Goal: Task Accomplishment & Management: Manage account settings

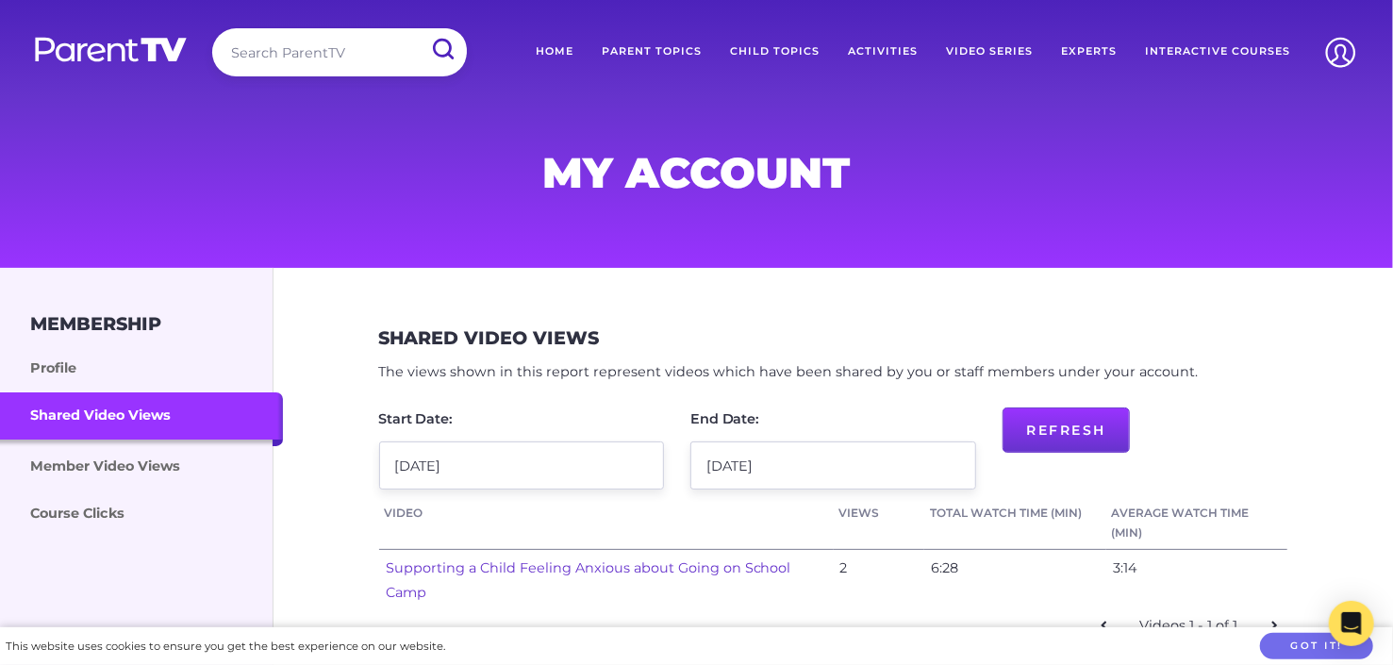
scroll to position [94, 0]
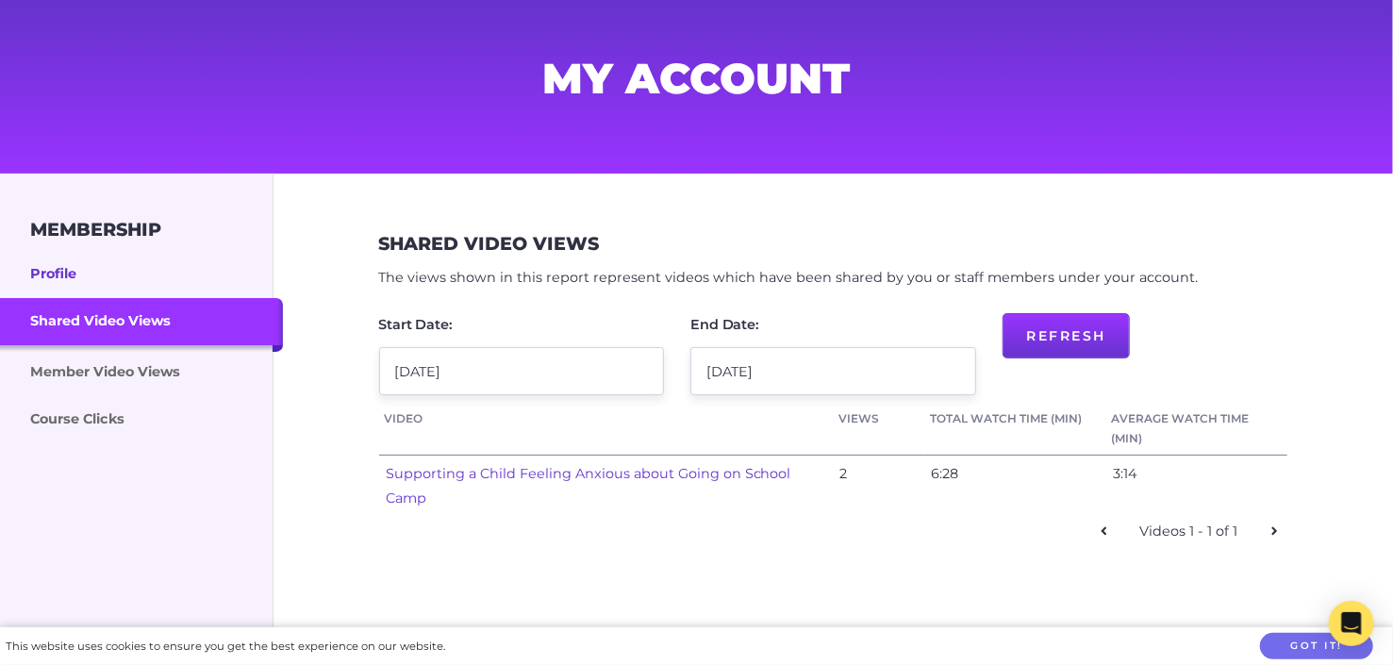
click at [64, 273] on link "Profile" at bounding box center [141, 274] width 283 height 47
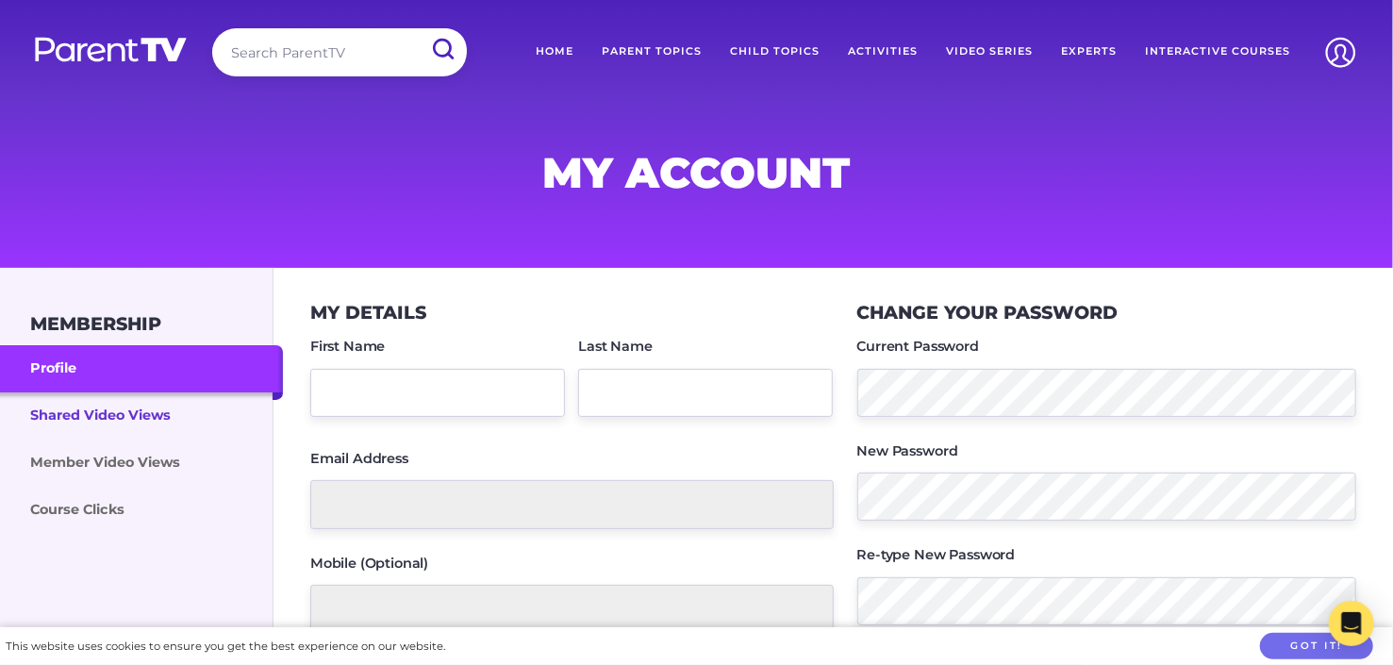
type input "[PERSON_NAME]"
type input "Shermerewich"
type input "Sheryl.Shermerewich@outlook.com"
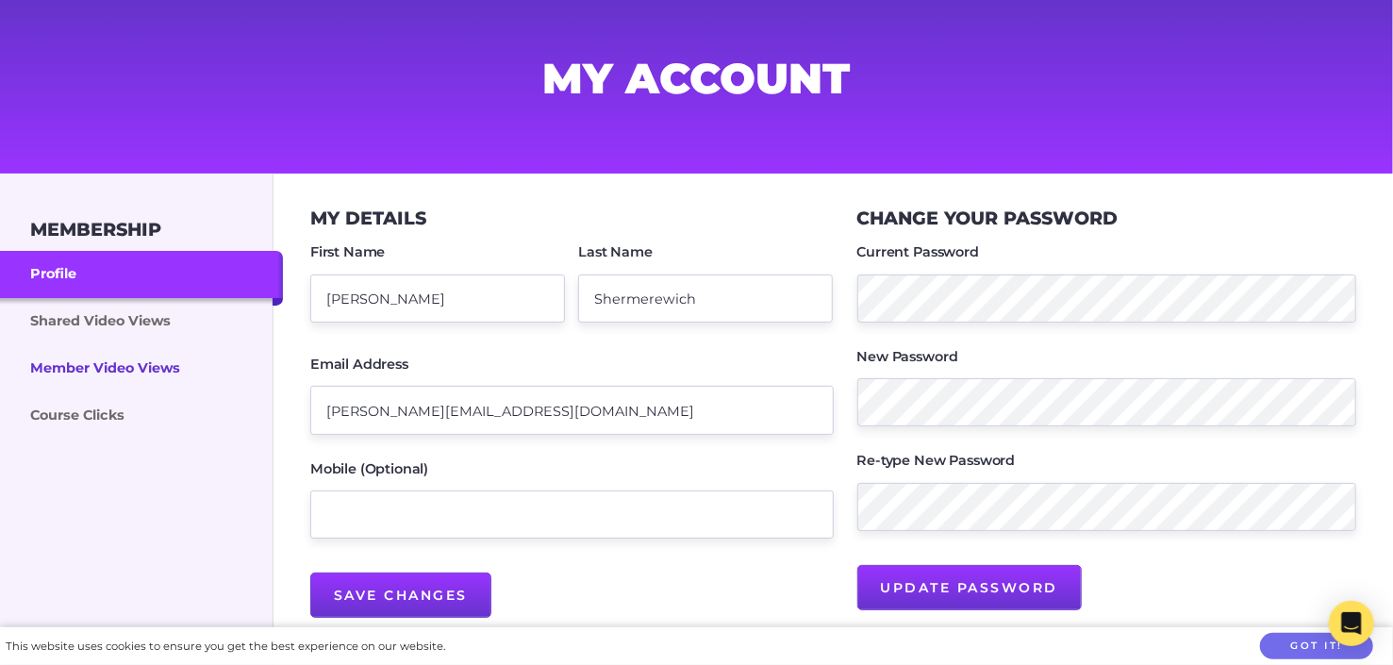
scroll to position [189, 0]
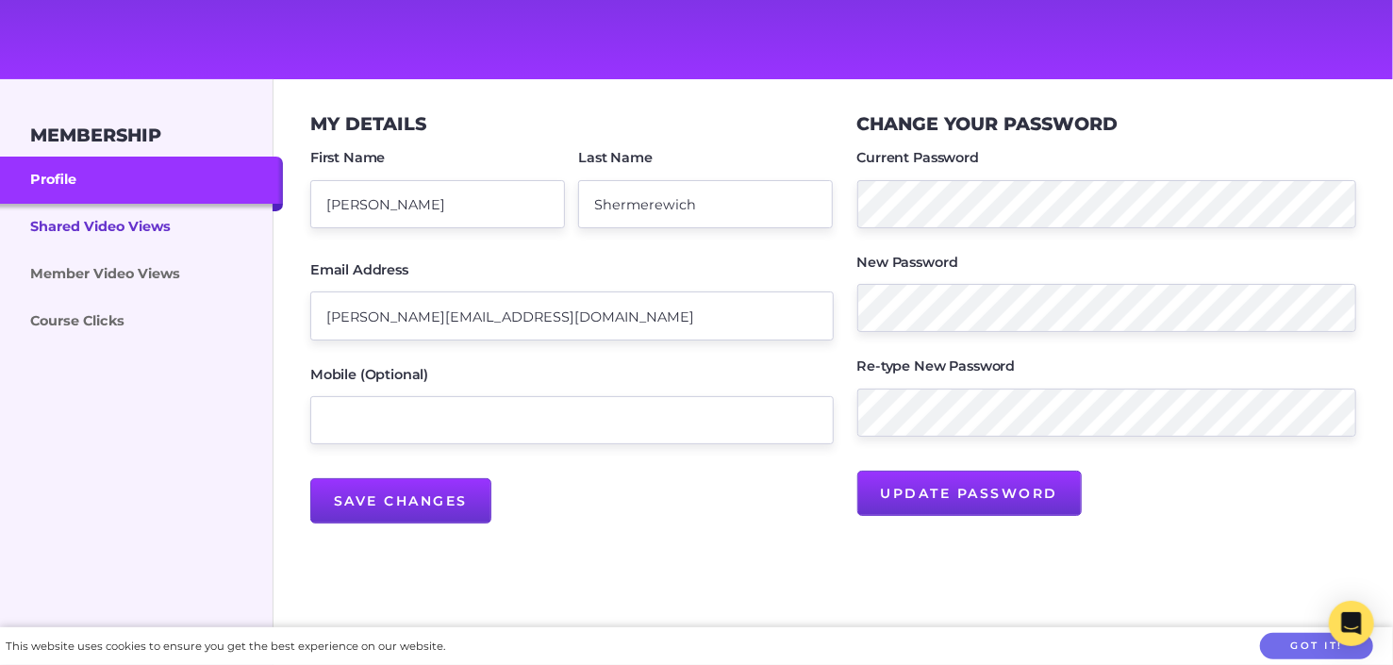
click at [96, 220] on link "Shared Video Views" at bounding box center [141, 227] width 283 height 47
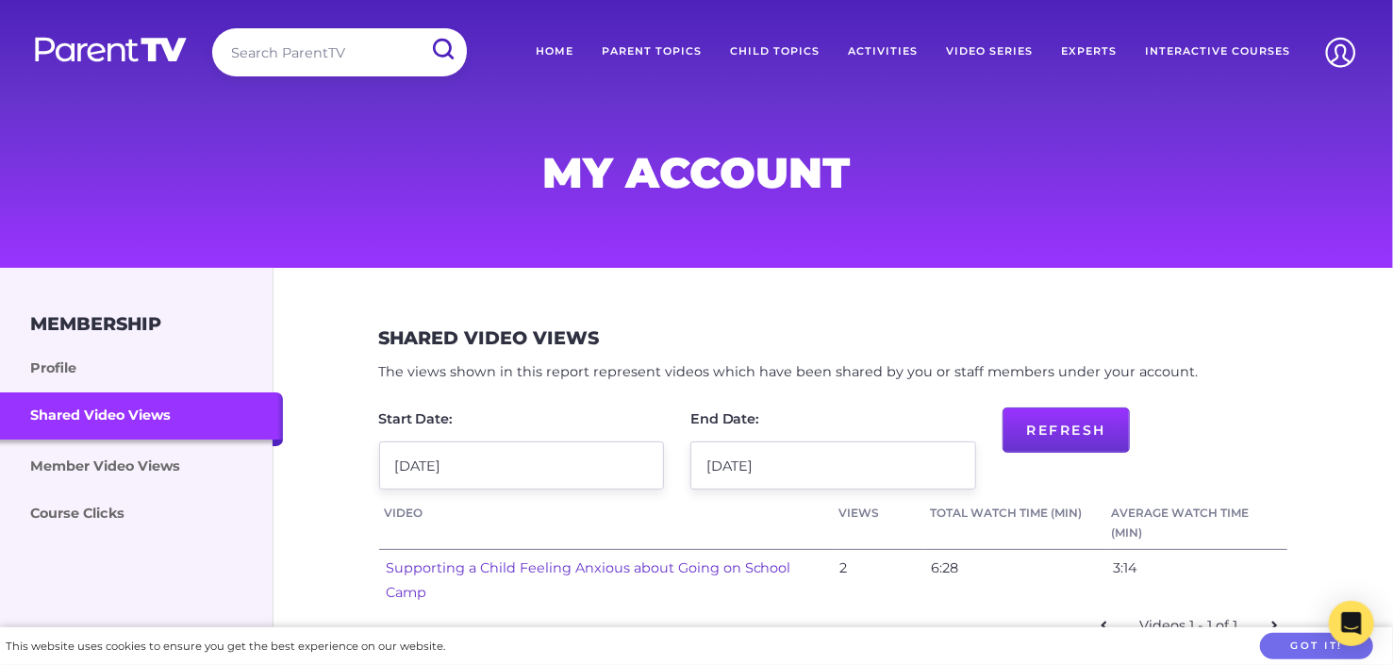
scroll to position [94, 0]
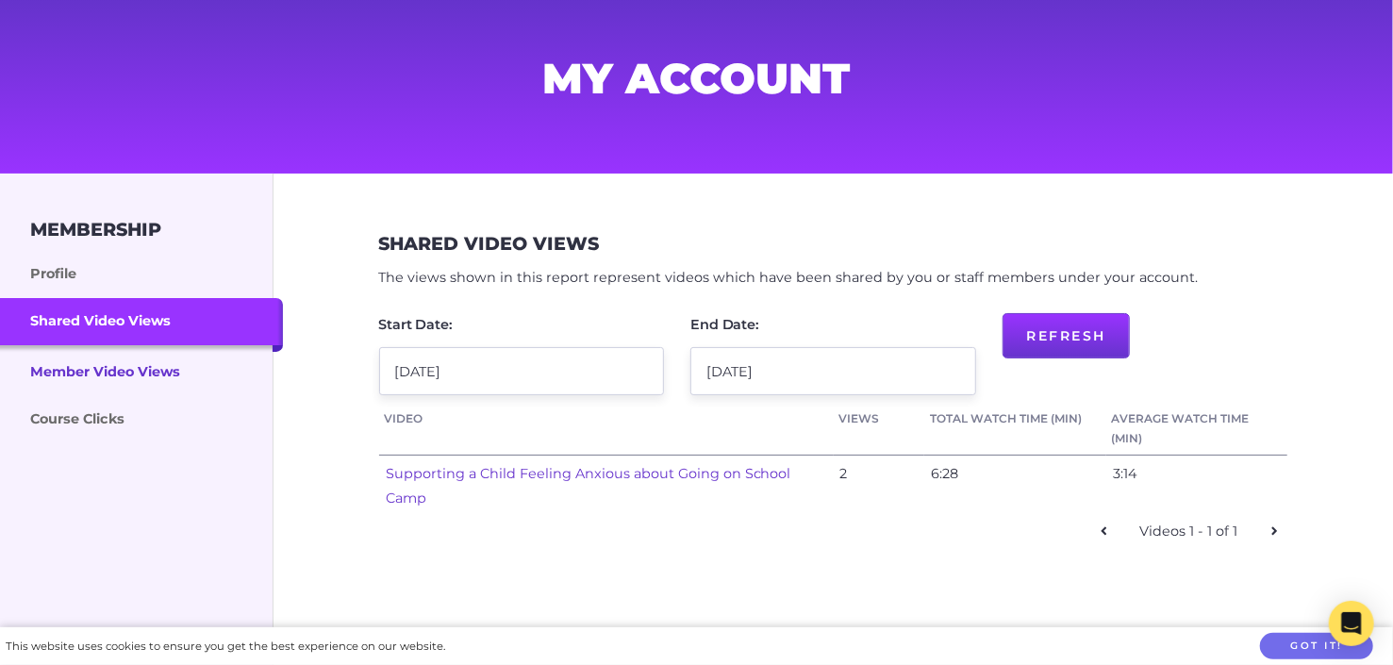
click at [115, 368] on link "Member Video Views" at bounding box center [141, 370] width 283 height 51
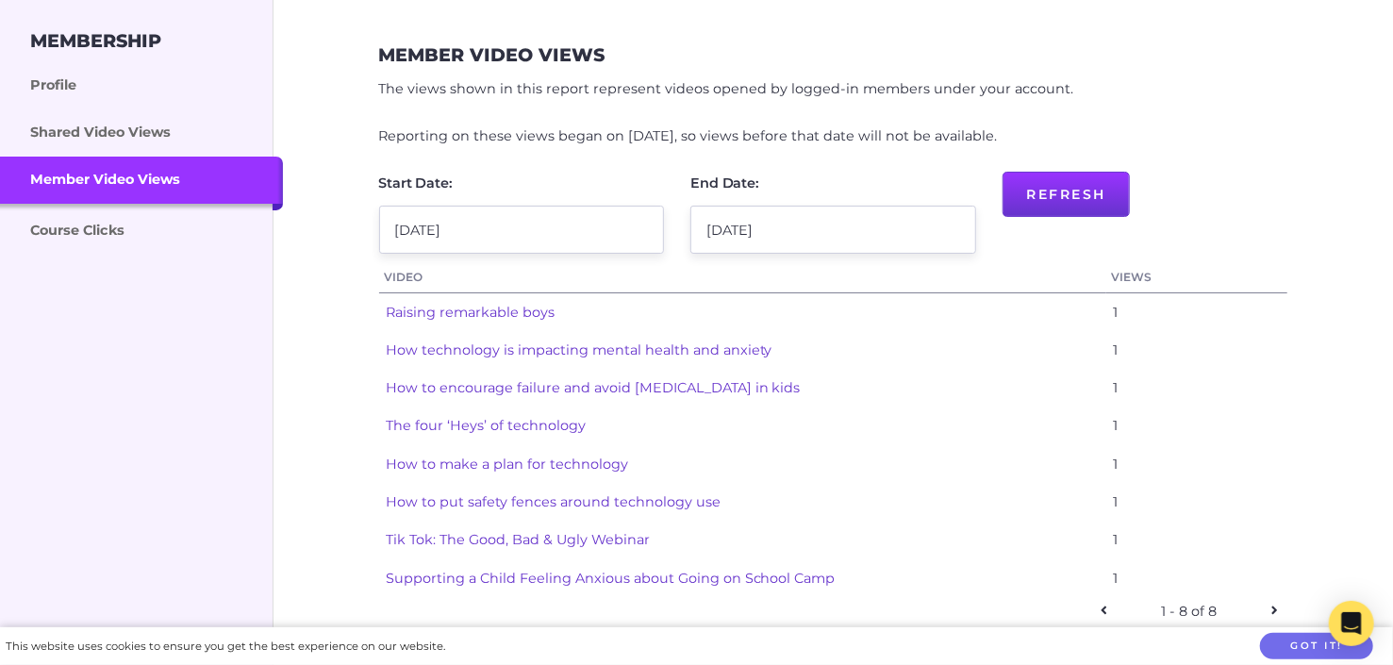
scroll to position [377, 0]
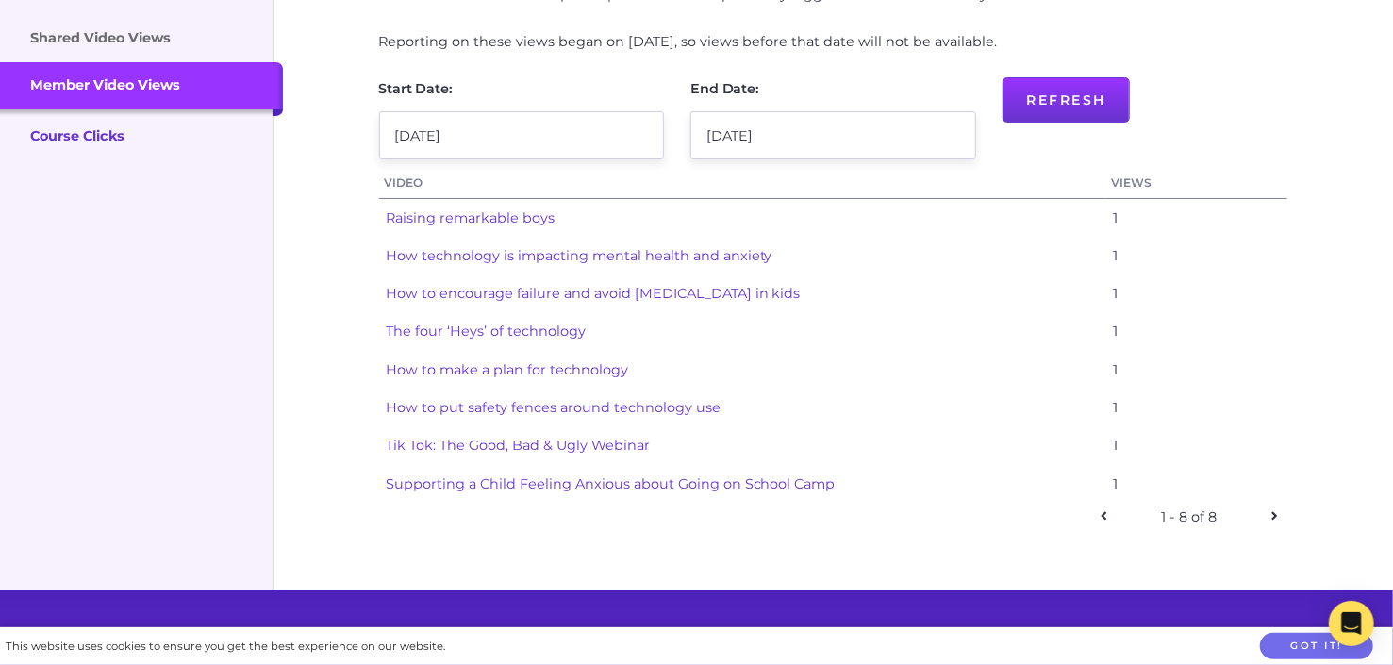
click at [85, 139] on link "Course Clicks" at bounding box center [141, 134] width 283 height 51
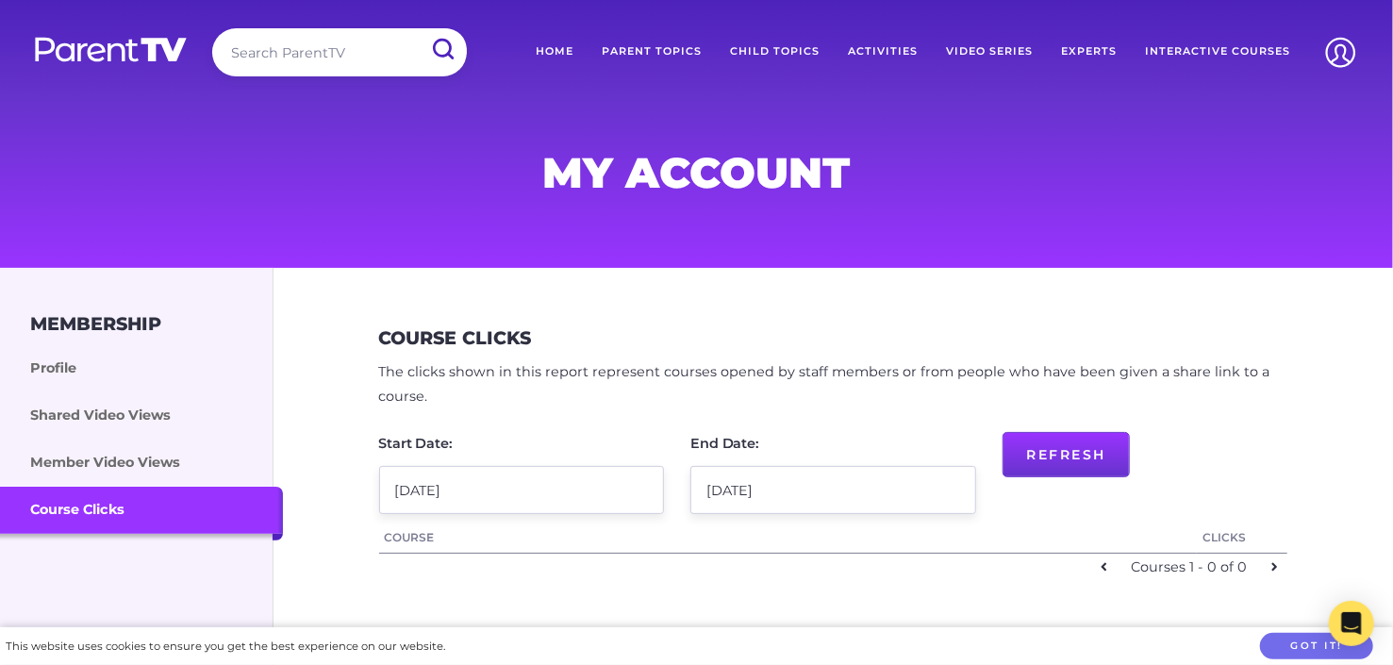
click at [566, 49] on link "Home" at bounding box center [554, 51] width 66 height 47
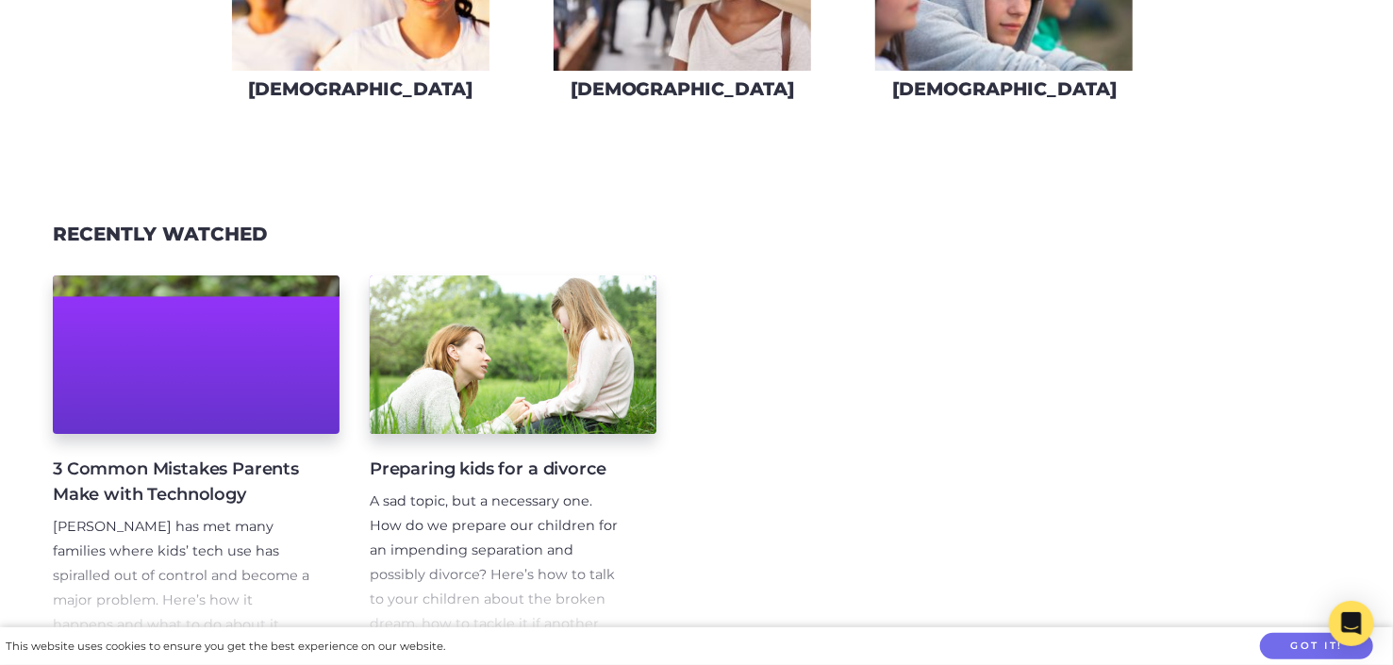
scroll to position [1886, 0]
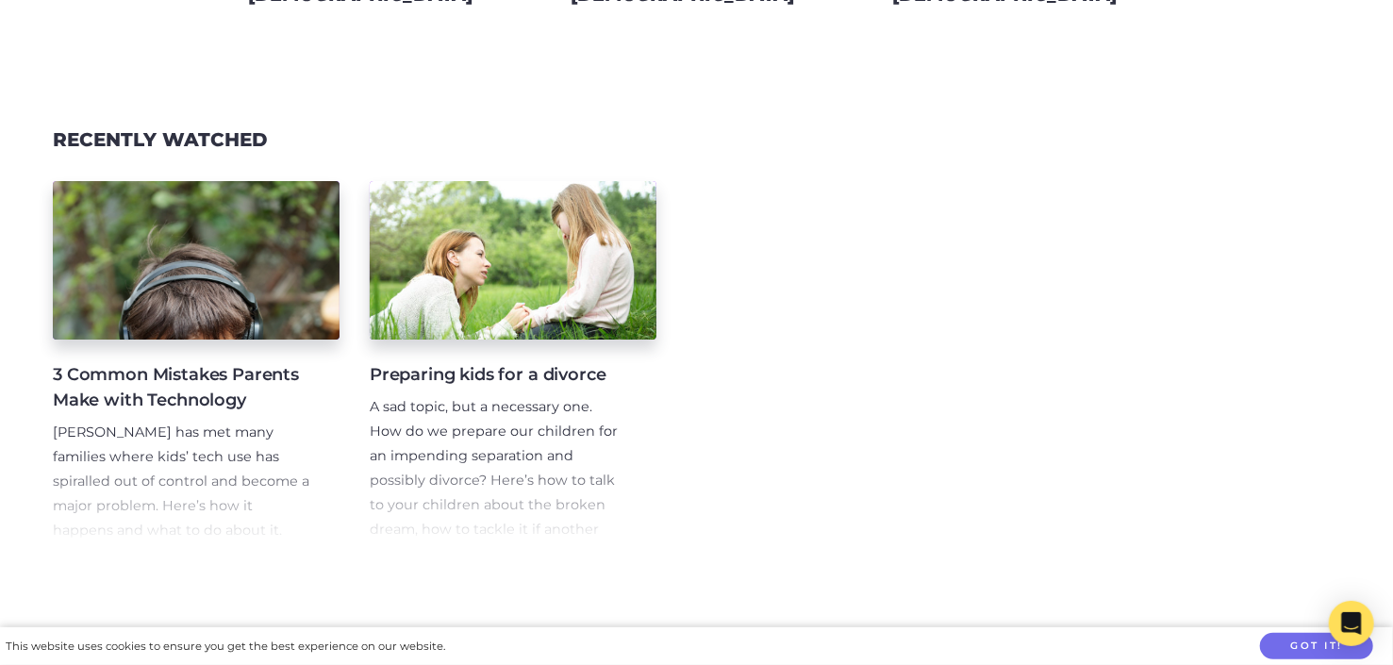
click at [164, 367] on h4 "3 Common Mistakes Parents Make with Technology" at bounding box center [181, 387] width 256 height 51
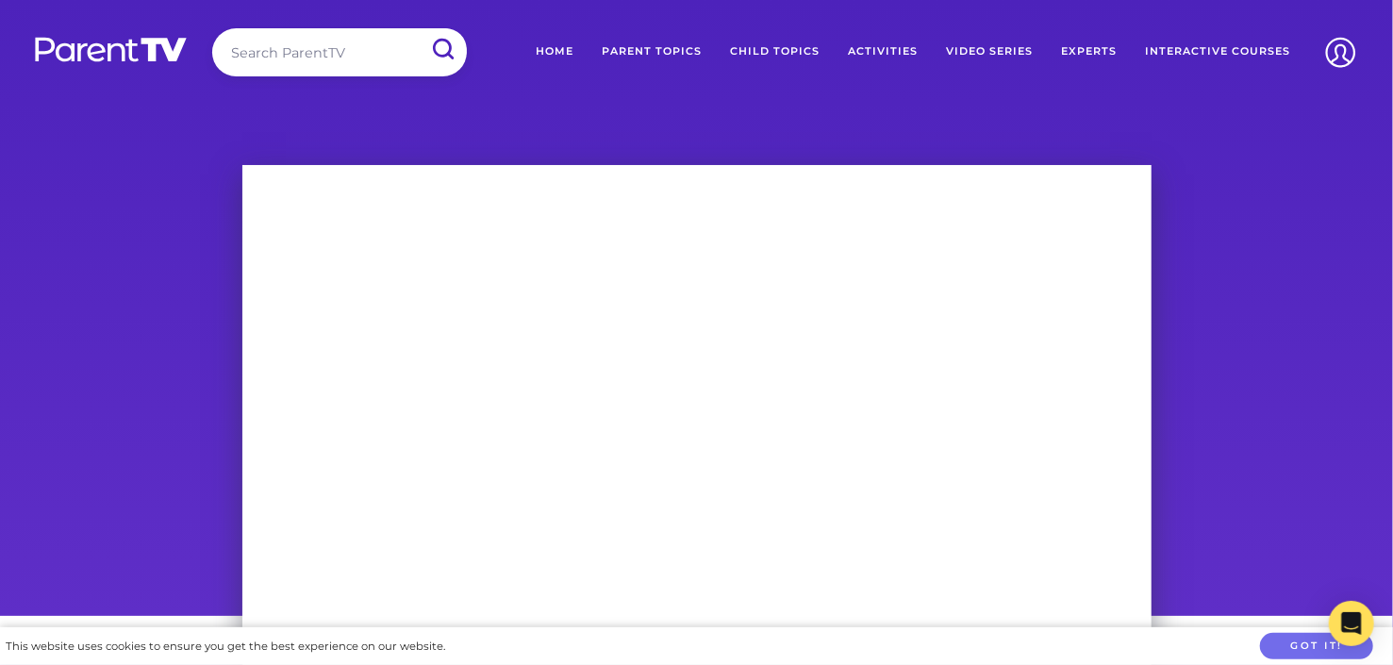
click at [552, 46] on link "Home" at bounding box center [554, 51] width 66 height 47
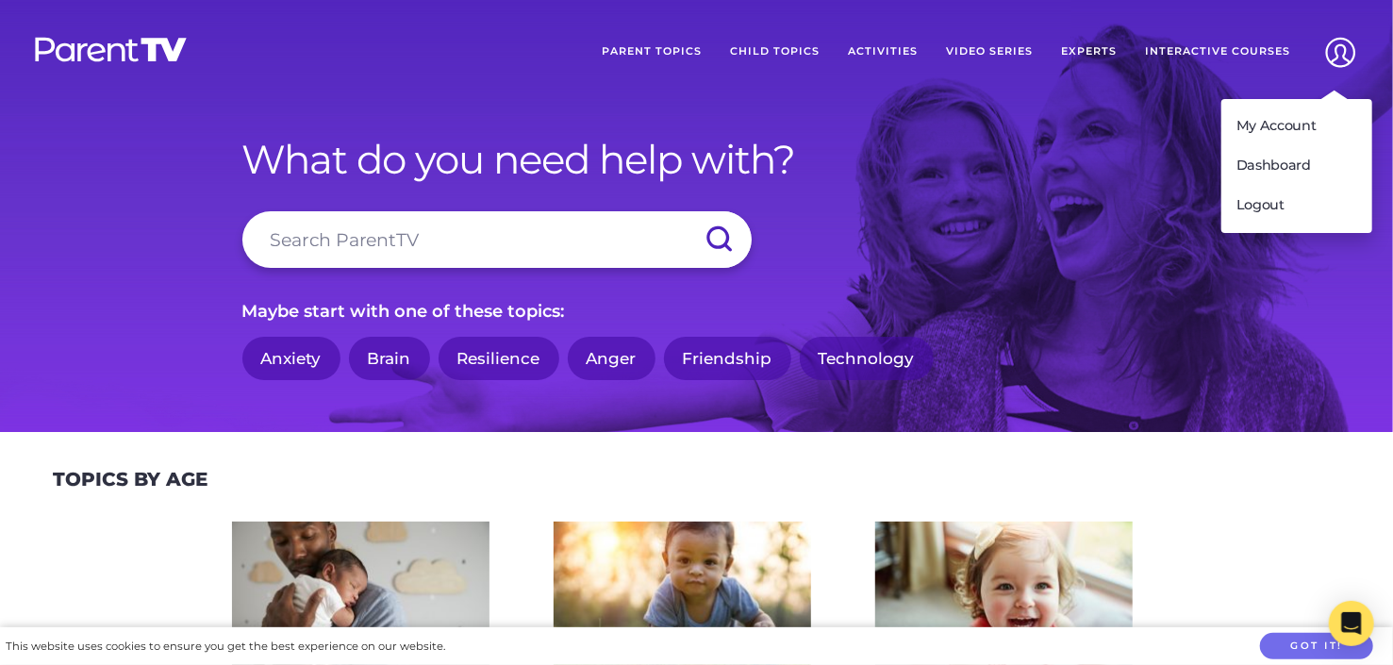
click at [1333, 49] on img at bounding box center [1340, 52] width 48 height 48
click at [1260, 216] on link "Logout" at bounding box center [1296, 206] width 151 height 40
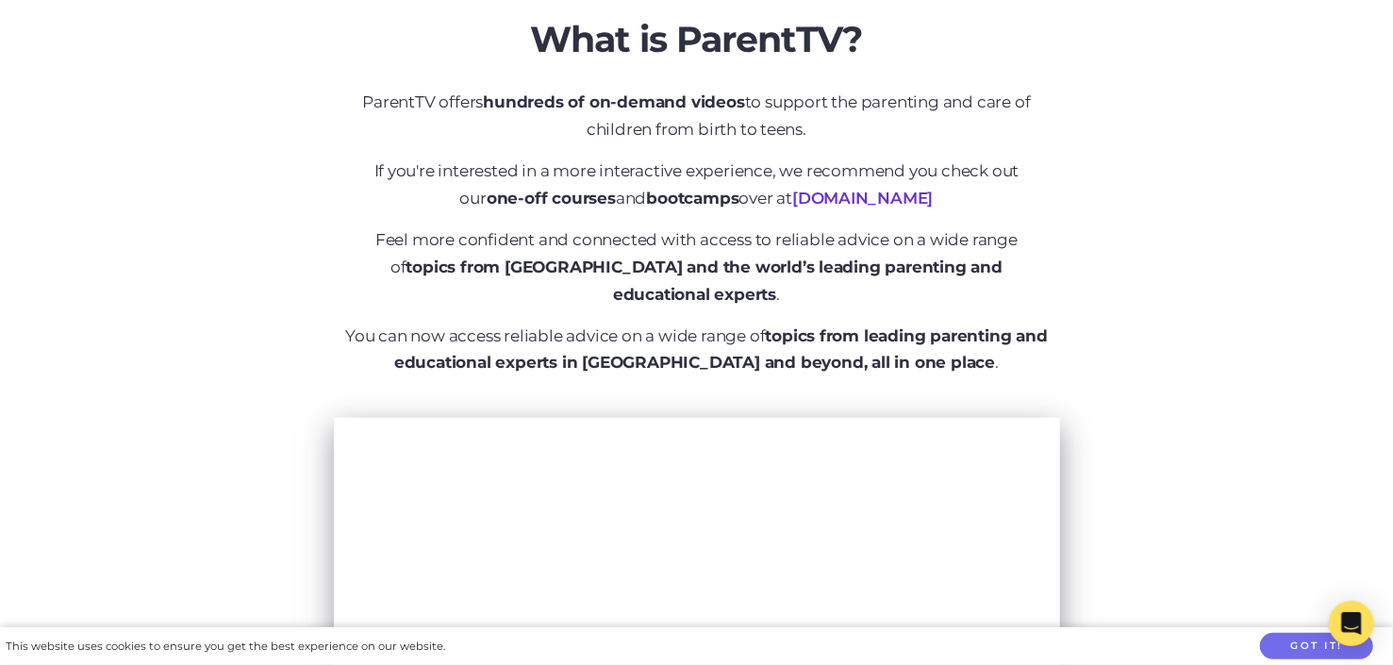
scroll to position [30, 0]
